Goal: Task Accomplishment & Management: Complete application form

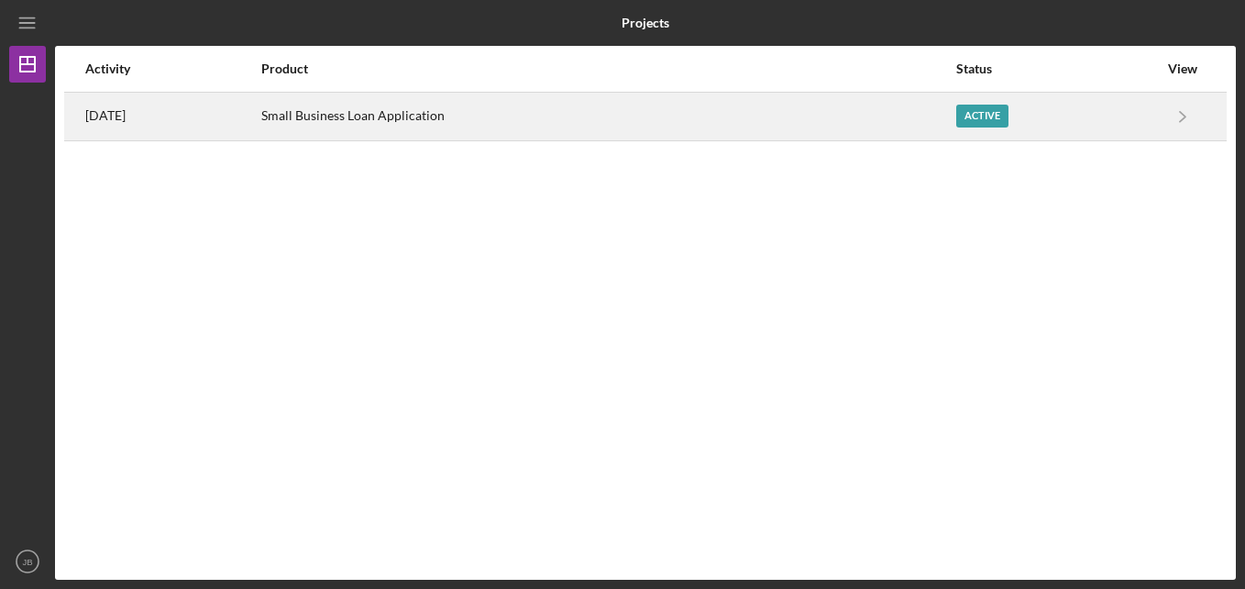
click at [989, 109] on div "Active" at bounding box center [982, 116] width 52 height 23
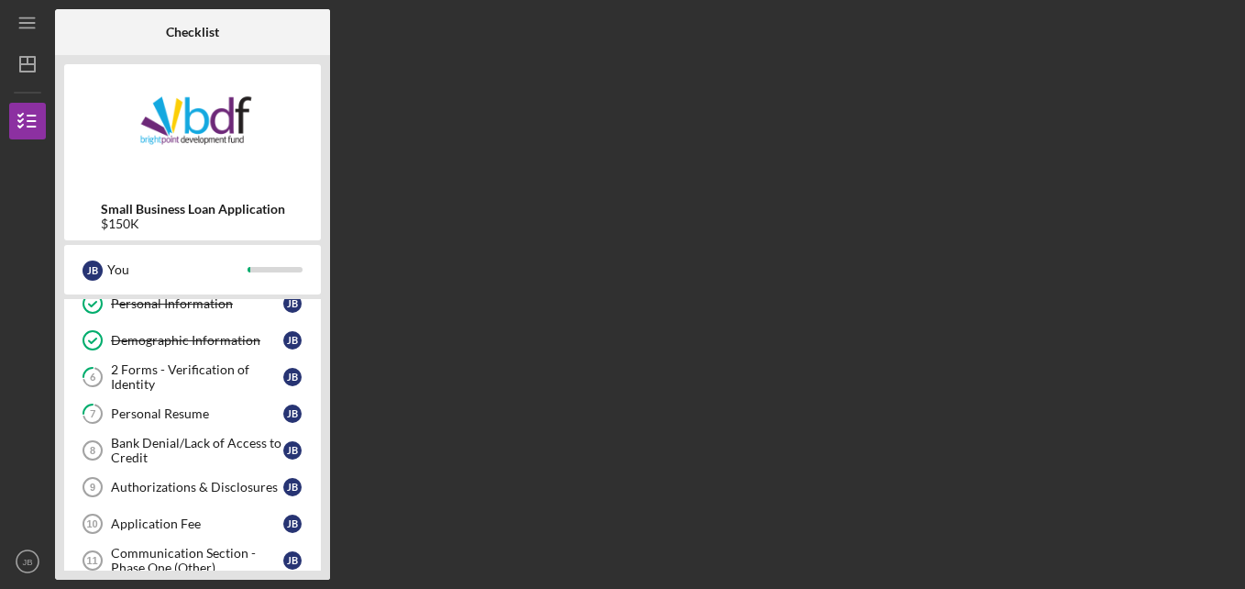
scroll to position [183, 0]
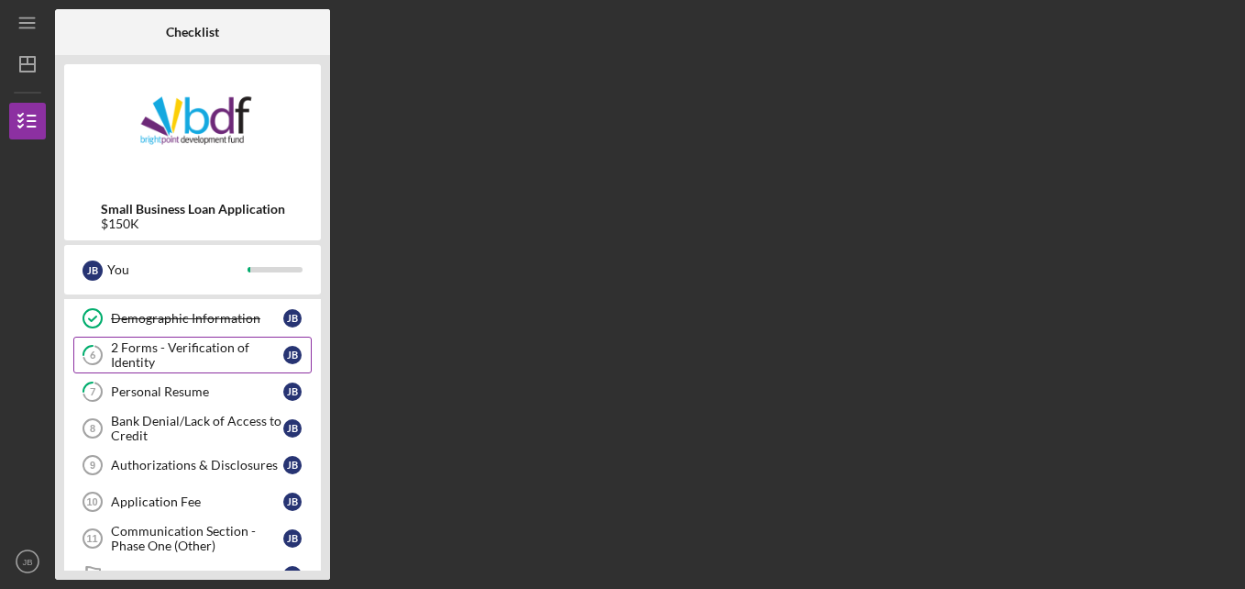
click at [130, 363] on div "2 Forms - Verification of Identity" at bounding box center [197, 354] width 172 height 29
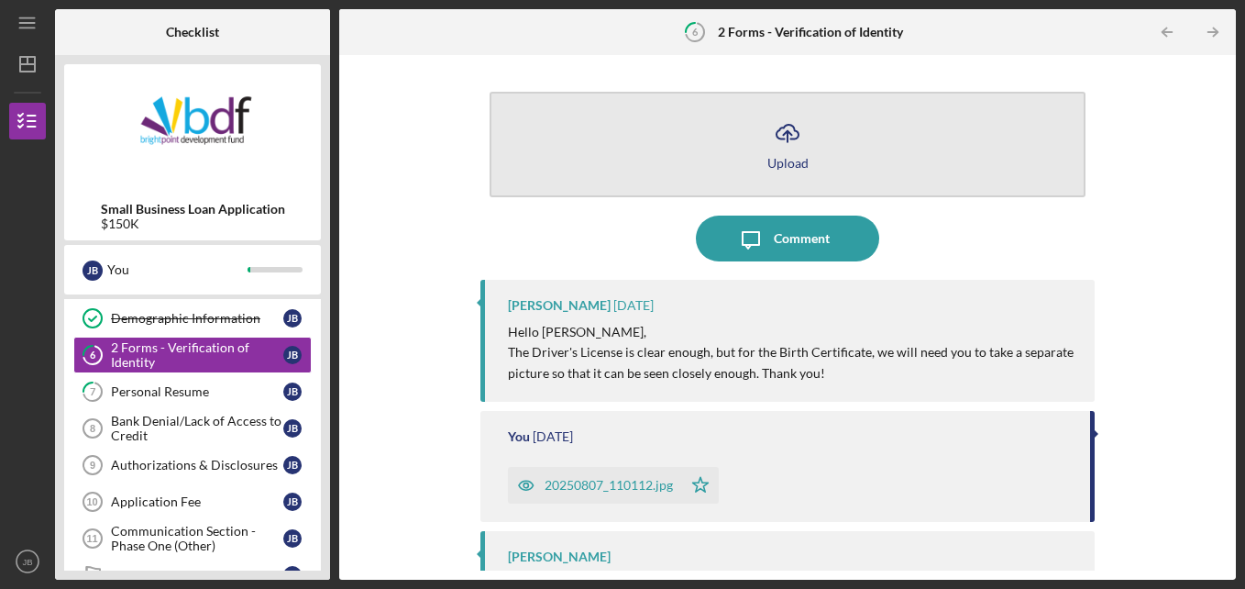
click at [742, 141] on button "Icon/Upload Upload" at bounding box center [788, 144] width 597 height 105
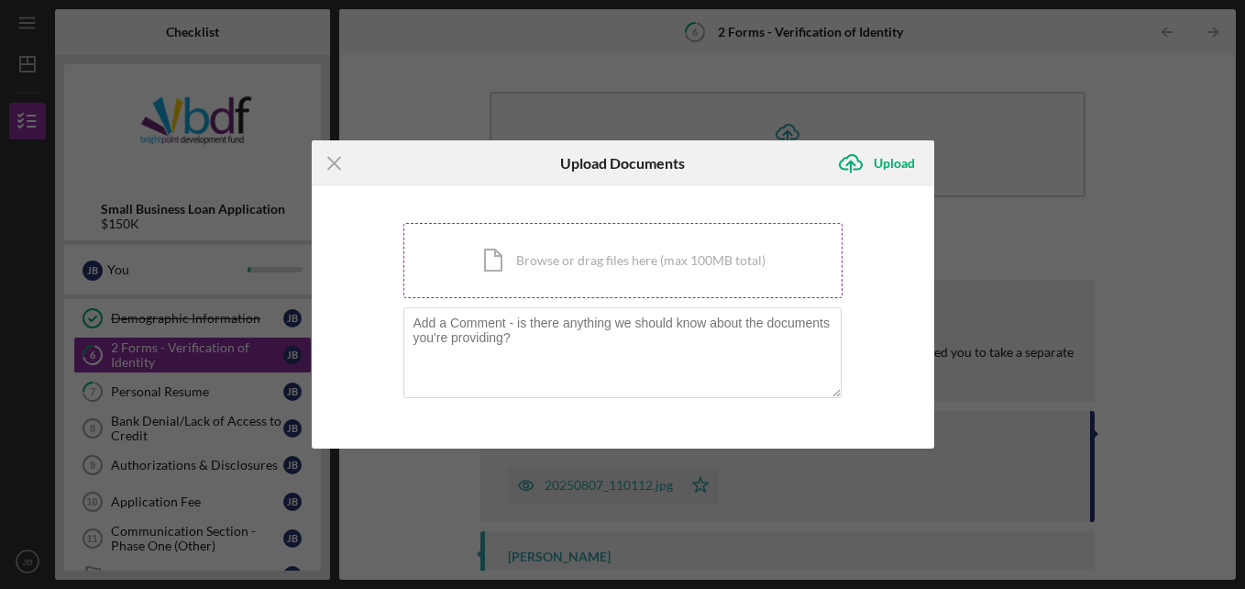
click at [560, 260] on div "Icon/Document Browse or drag files here (max 100MB total) Tap to choose files o…" at bounding box center [623, 260] width 439 height 75
click at [528, 237] on div "Icon/Document Browse or drag files here (max 100MB total) Tap to choose files o…" at bounding box center [623, 260] width 439 height 75
click at [343, 159] on icon "Icon/Menu Close" at bounding box center [335, 163] width 46 height 46
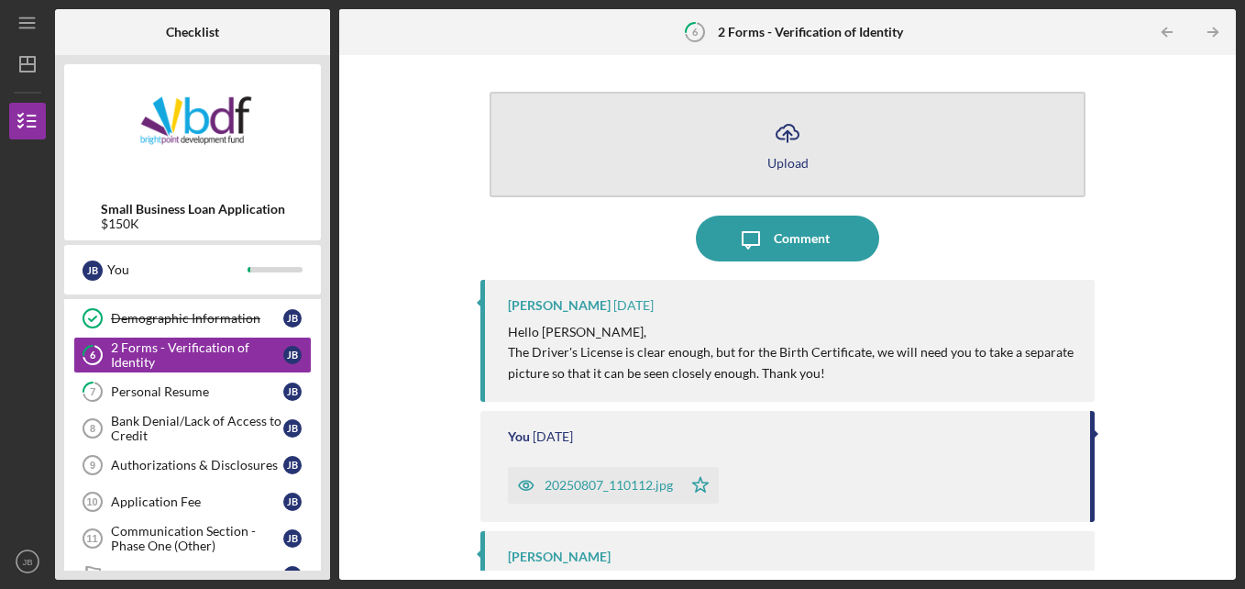
click at [733, 144] on button "Icon/Upload Upload" at bounding box center [788, 144] width 597 height 105
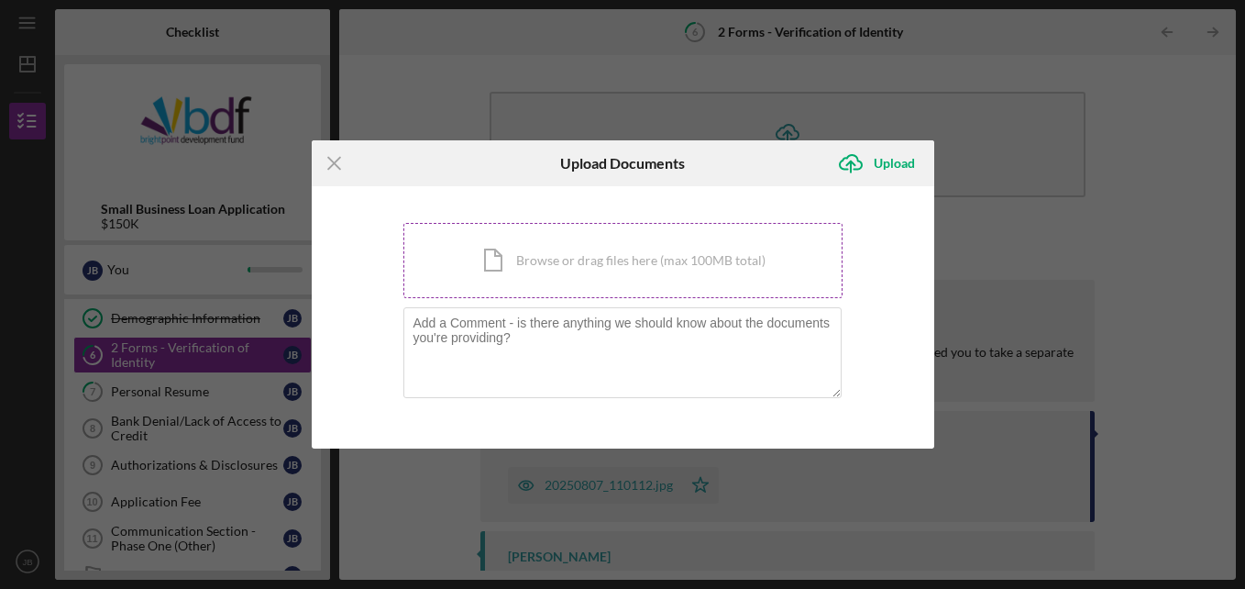
click at [603, 249] on div "Icon/Document Browse or drag files here (max 100MB total) Tap to choose files o…" at bounding box center [623, 260] width 439 height 75
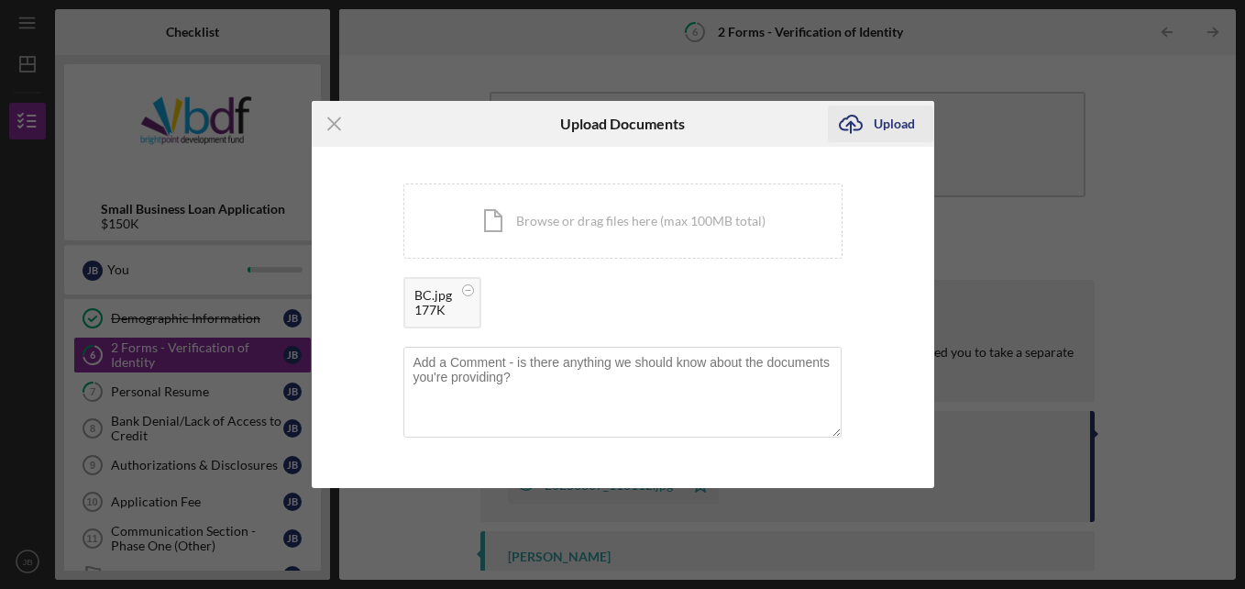
click at [887, 125] on div "Upload" at bounding box center [894, 123] width 41 height 37
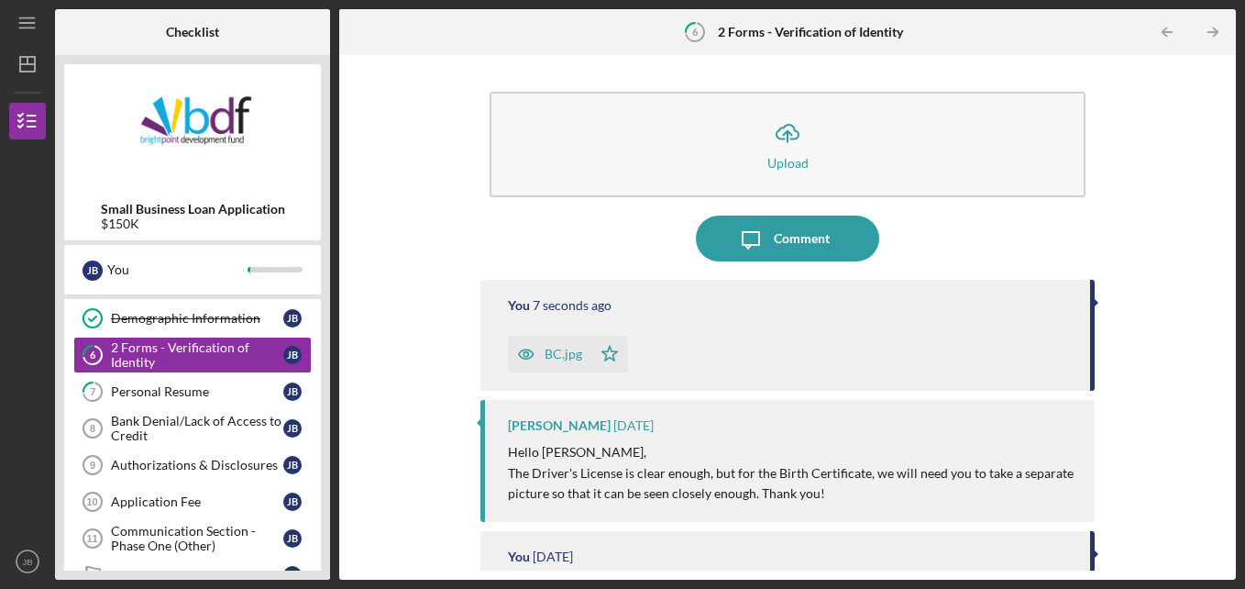
click at [887, 125] on button "Icon/Upload Upload" at bounding box center [788, 144] width 597 height 105
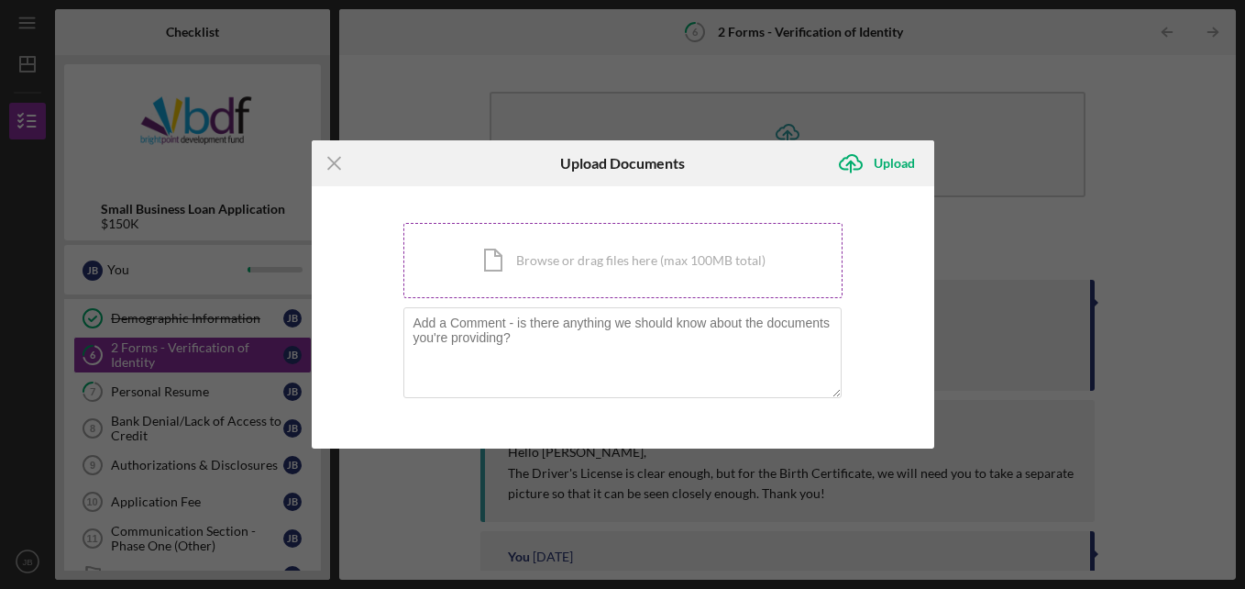
click at [713, 272] on div "Icon/Document Browse or drag files here (max 100MB total) Tap to choose files o…" at bounding box center [623, 260] width 439 height 75
click at [514, 248] on div "Icon/Document Browse or drag files here (max 100MB total) Tap to choose files o…" at bounding box center [623, 260] width 439 height 75
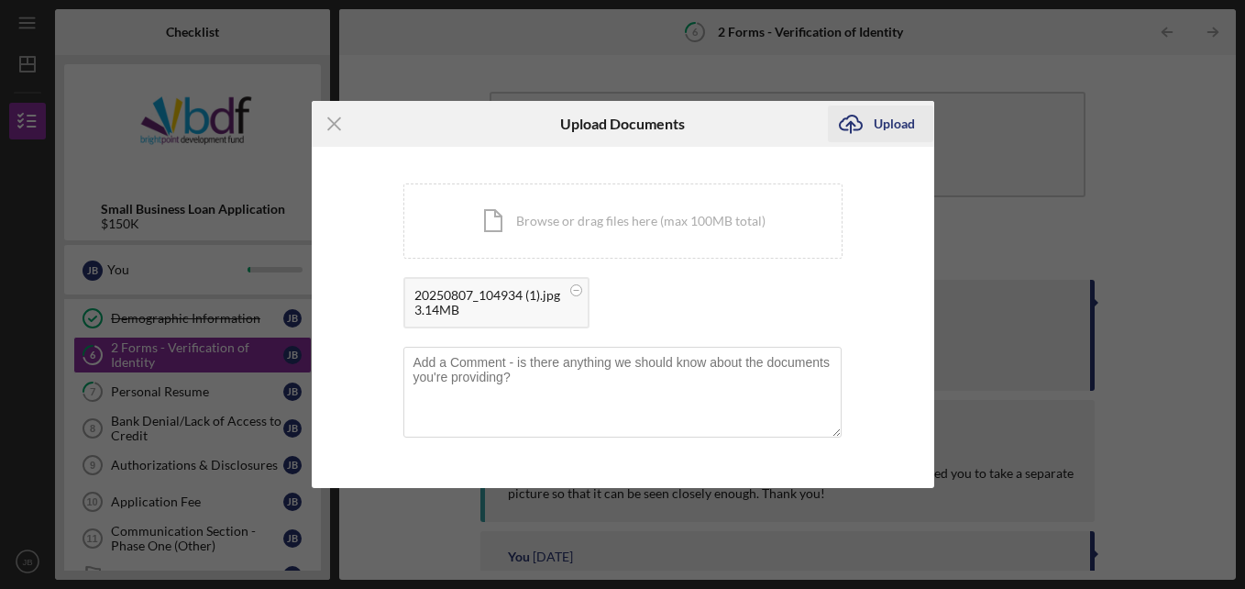
click at [904, 127] on div "Upload" at bounding box center [894, 123] width 41 height 37
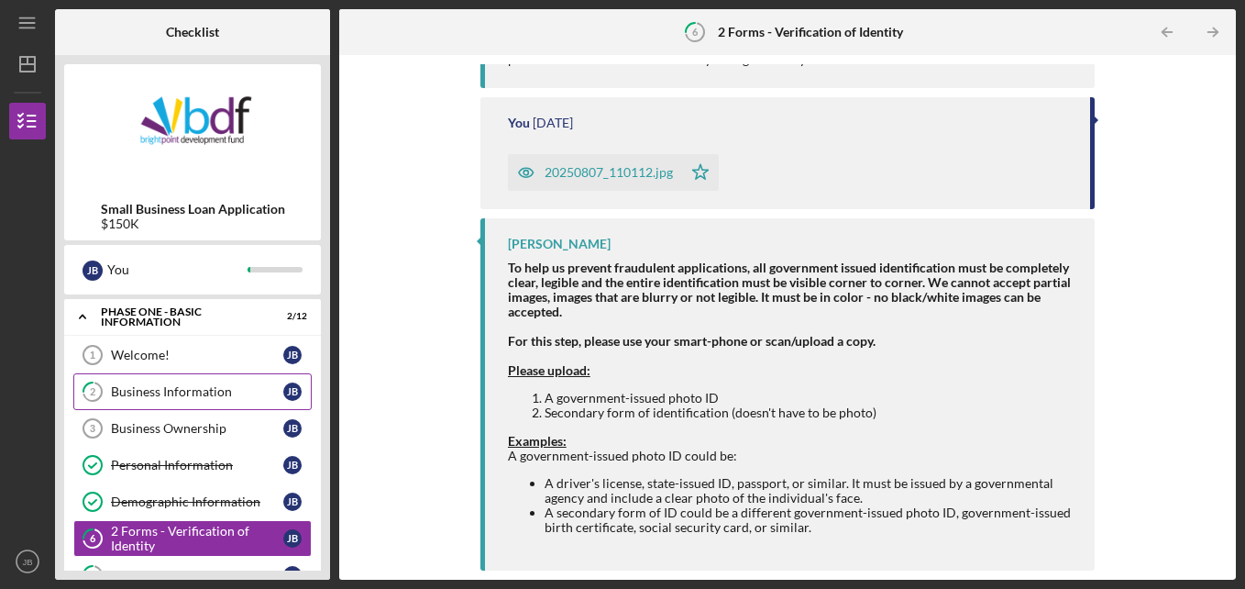
click at [159, 396] on div "Business Information" at bounding box center [197, 391] width 172 height 15
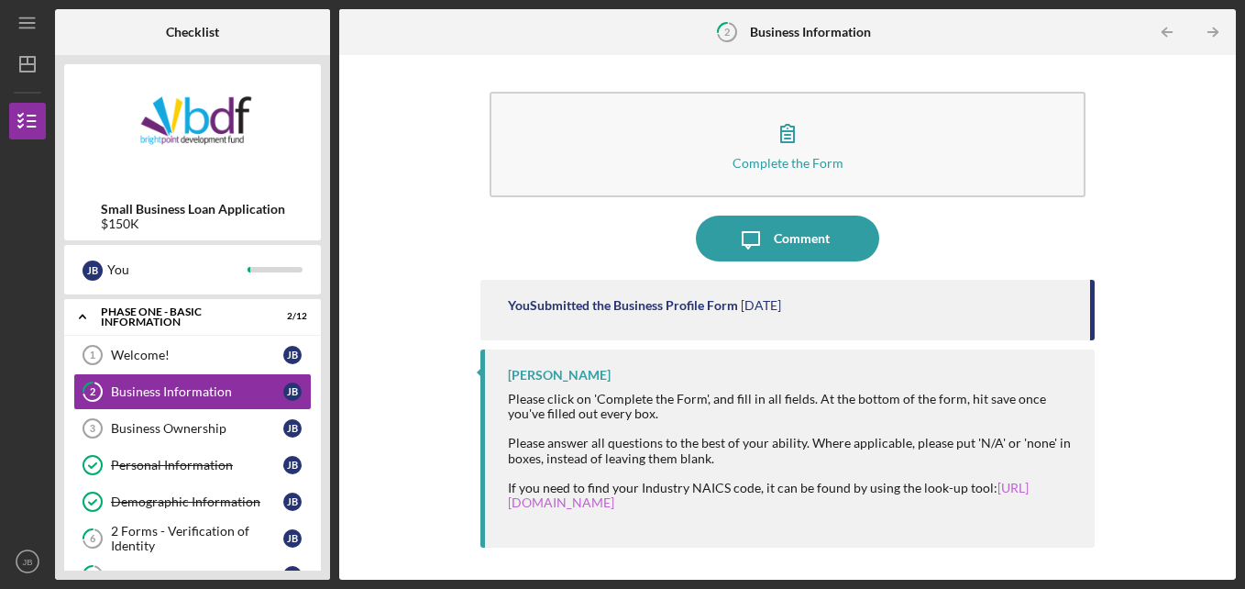
click at [698, 503] on link "[URL][DOMAIN_NAME]" at bounding box center [768, 495] width 521 height 30
